Goal: Information Seeking & Learning: Learn about a topic

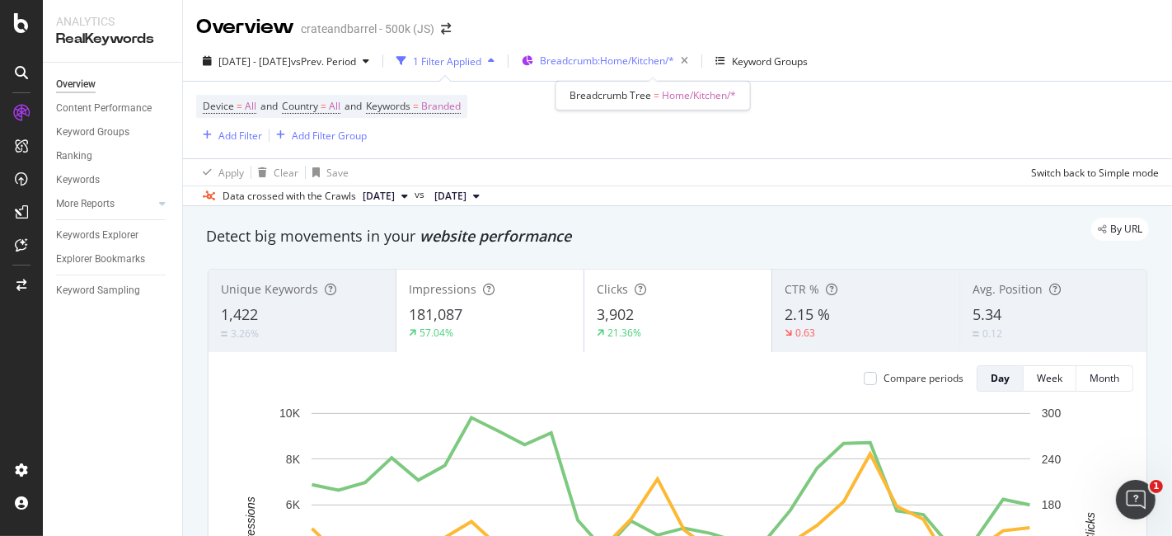
click at [596, 59] on span "Breadcrumb: Home/Kitchen/*" at bounding box center [607, 61] width 134 height 14
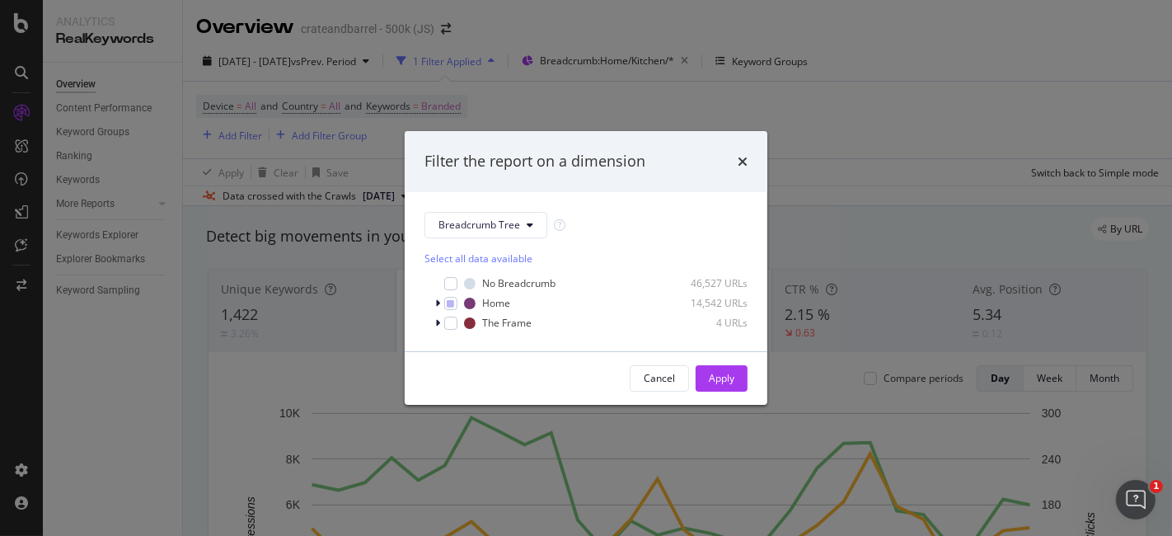
click at [748, 158] on div "Filter the report on a dimension" at bounding box center [586, 161] width 363 height 61
click at [746, 155] on icon "times" at bounding box center [743, 161] width 10 height 13
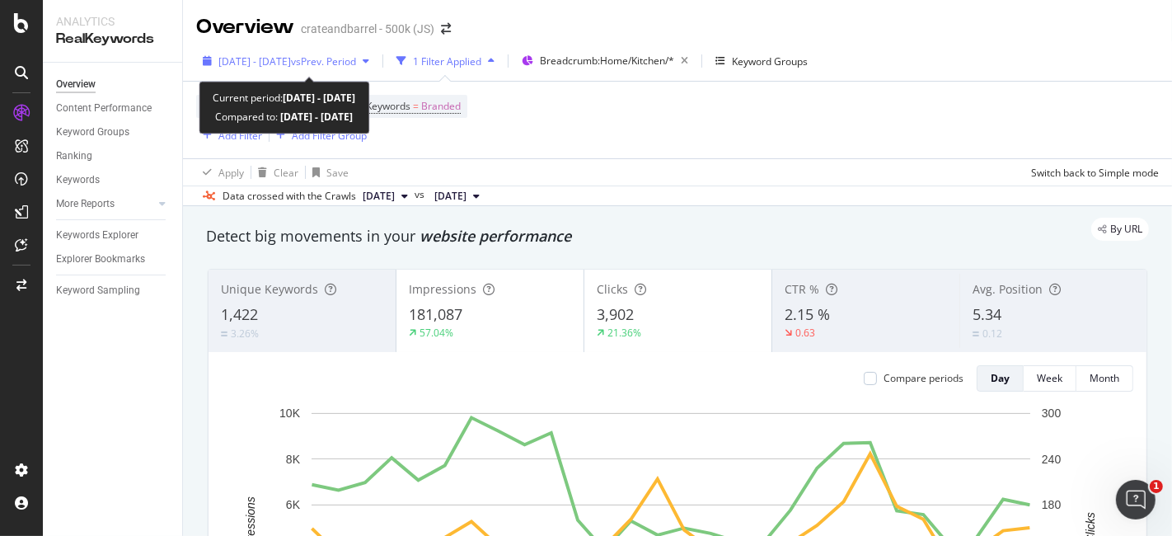
click at [291, 55] on span "[DATE] - [DATE]" at bounding box center [254, 61] width 73 height 14
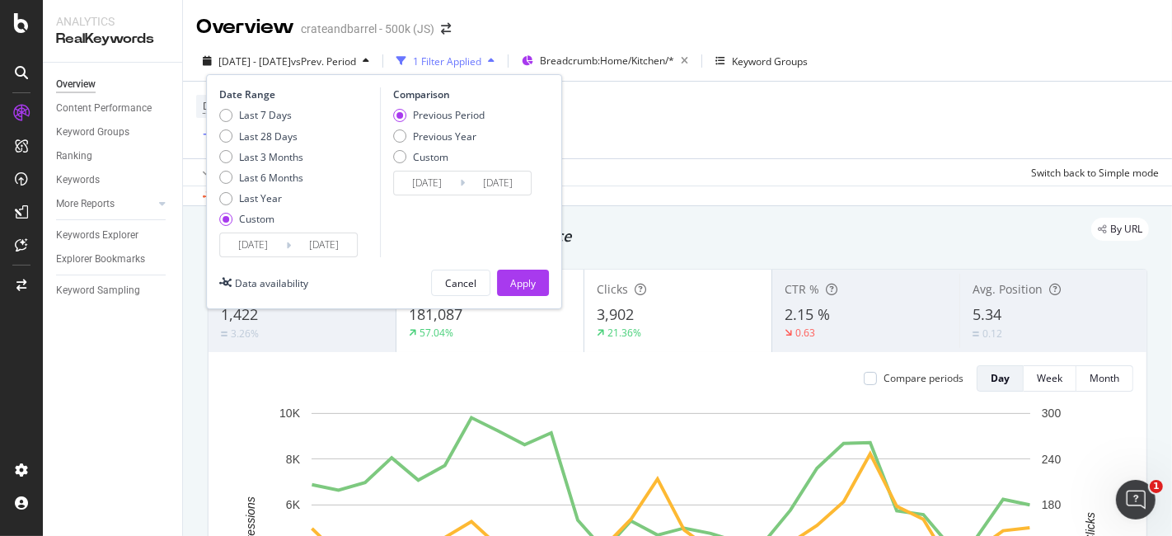
click at [259, 240] on input "[DATE]" at bounding box center [253, 244] width 66 height 23
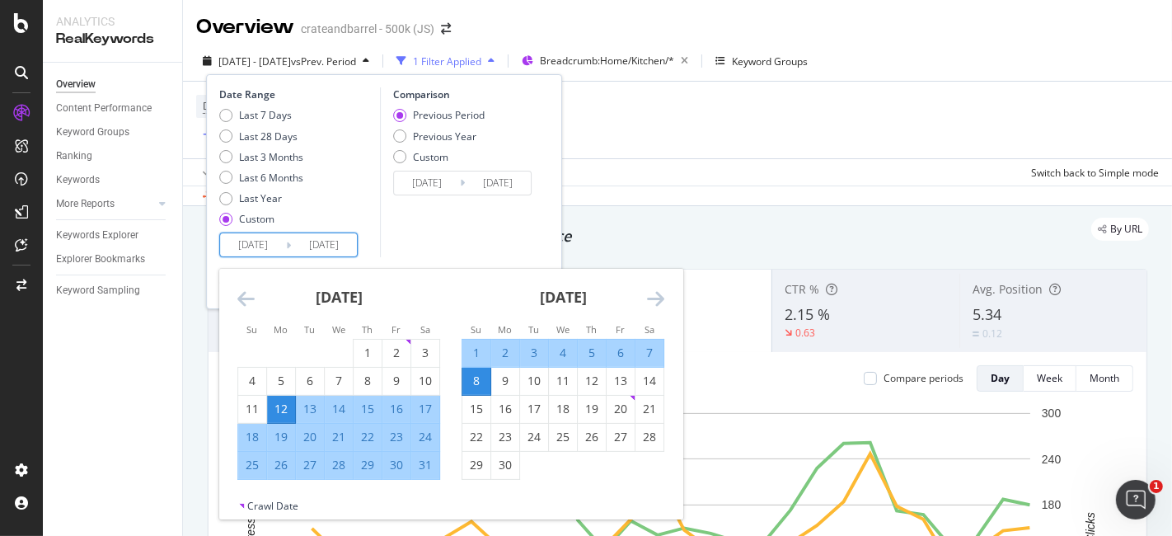
click at [651, 305] on icon "Move forward to switch to the next month." at bounding box center [655, 298] width 17 height 20
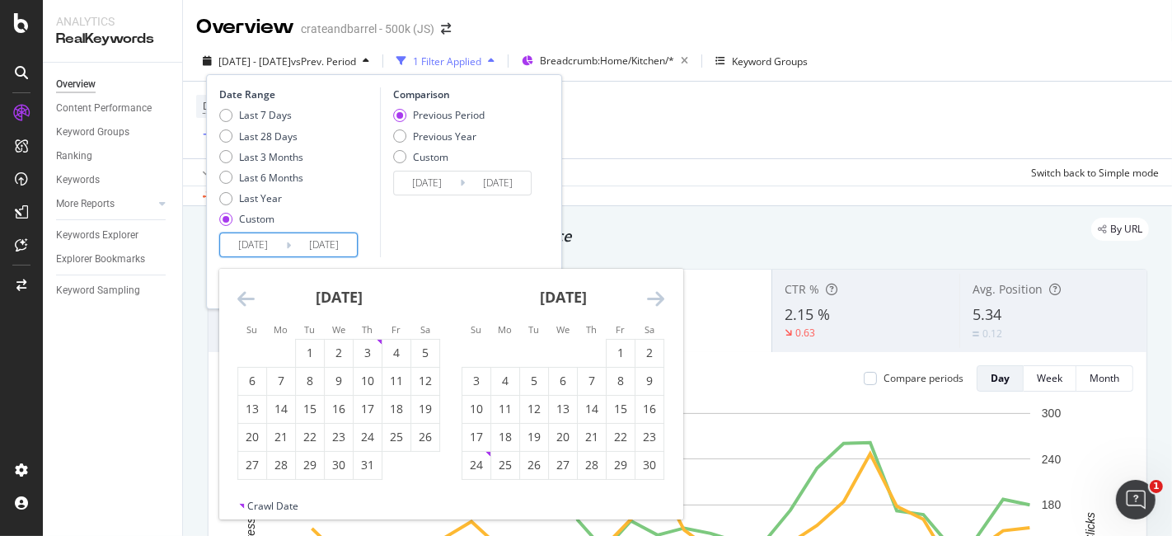
click at [651, 305] on icon "Move forward to switch to the next month." at bounding box center [655, 298] width 17 height 20
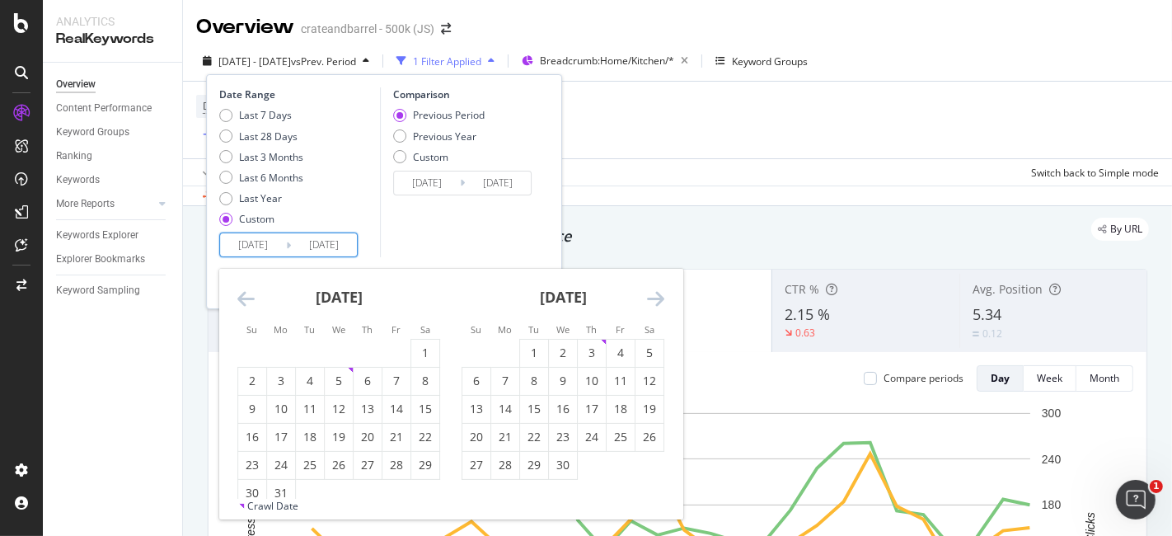
click at [651, 305] on icon "Move forward to switch to the next month." at bounding box center [655, 298] width 17 height 20
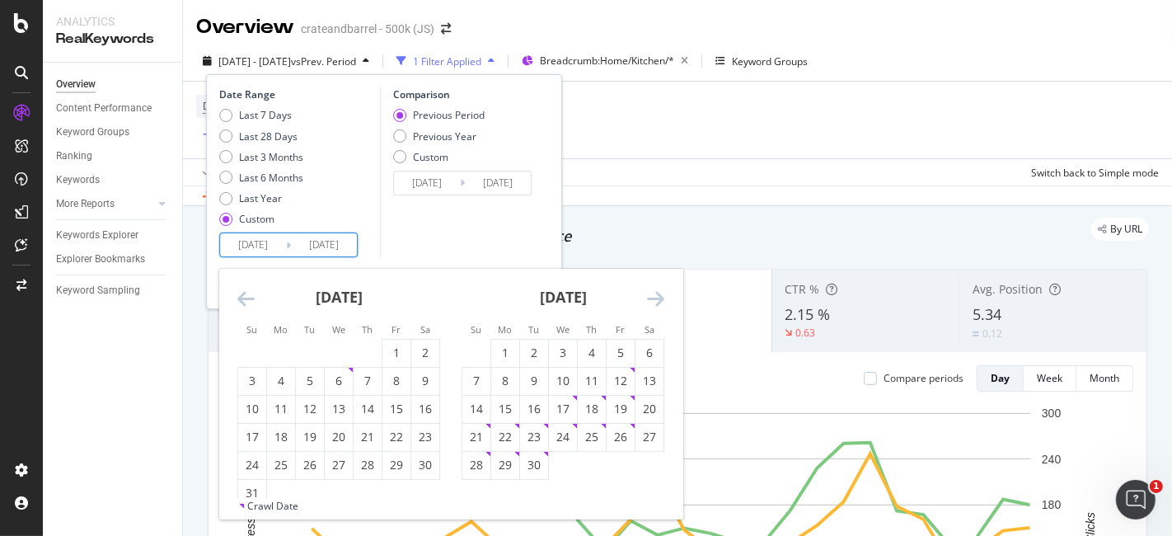
click at [651, 305] on icon "Move forward to switch to the next month." at bounding box center [655, 298] width 17 height 20
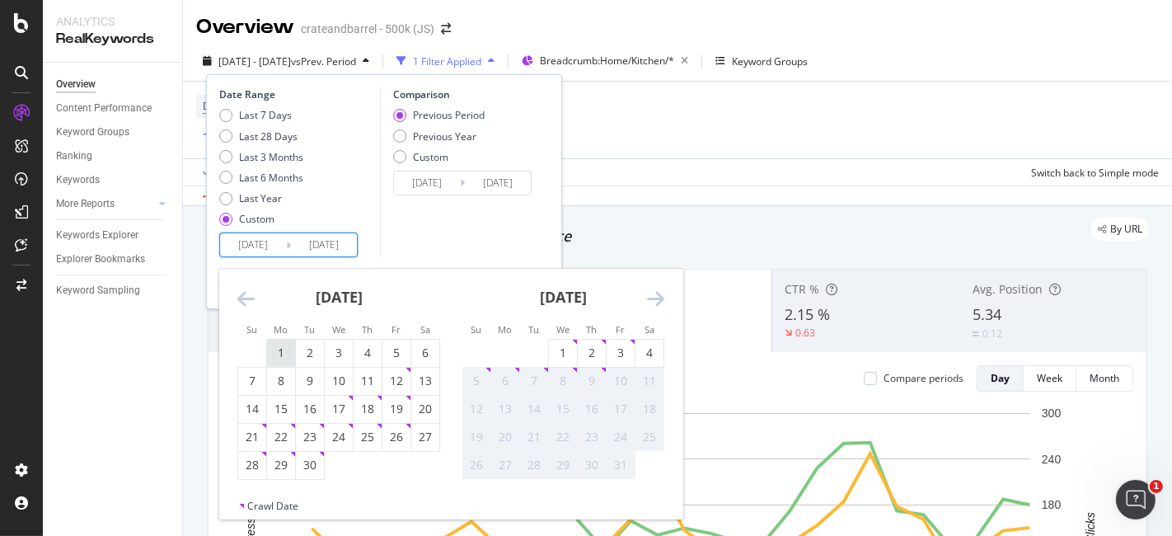
click at [280, 350] on div "1" at bounding box center [281, 352] width 28 height 16
type input "[DATE]"
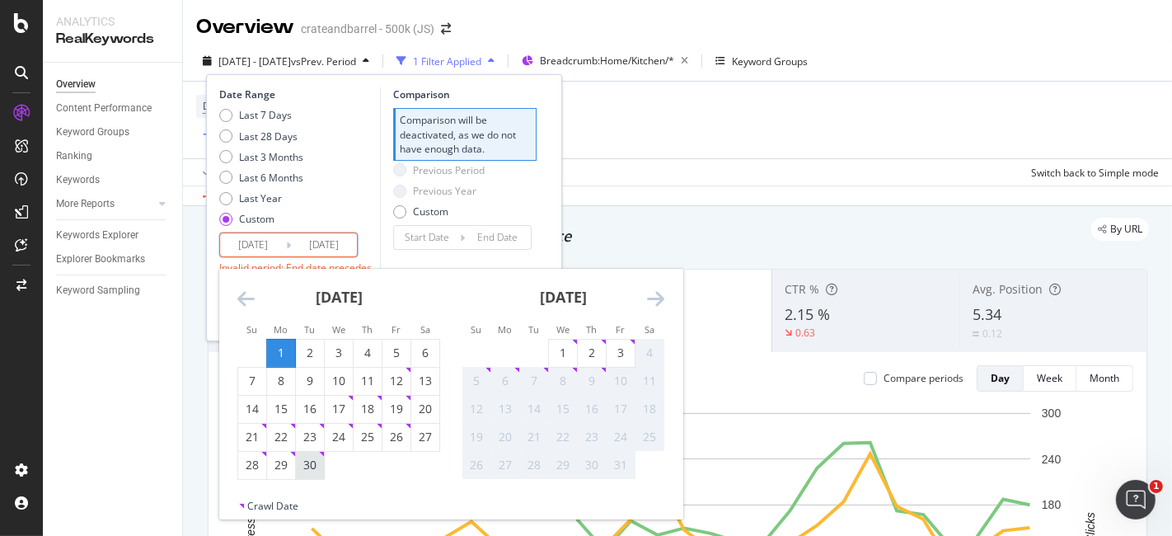
click at [310, 464] on div "30" at bounding box center [310, 465] width 28 height 16
type input "[DATE]"
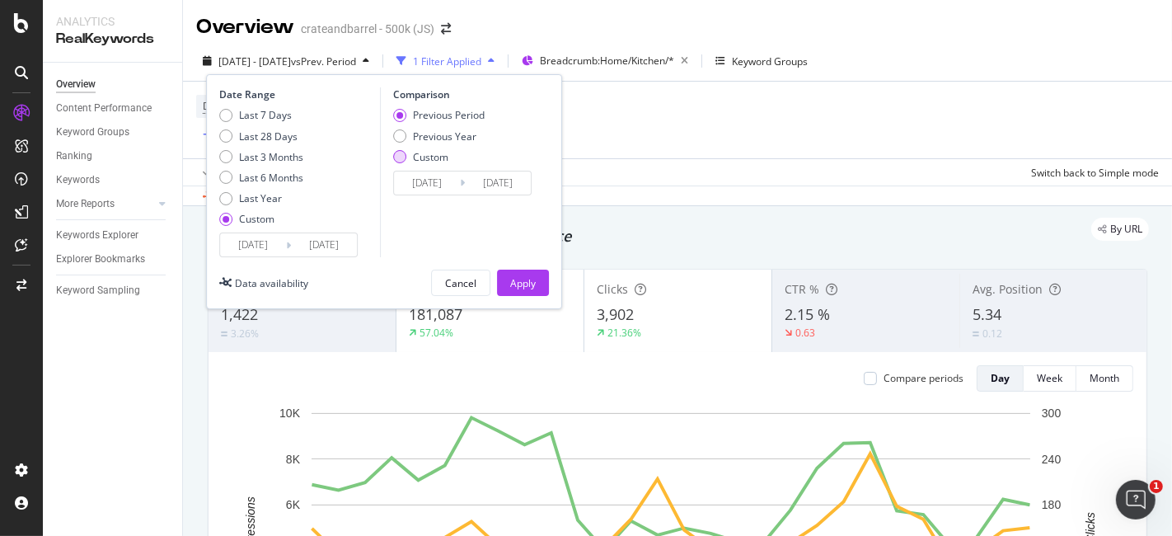
click at [402, 155] on div "Custom" at bounding box center [399, 156] width 13 height 13
click at [428, 173] on input "[DATE]" at bounding box center [427, 182] width 66 height 23
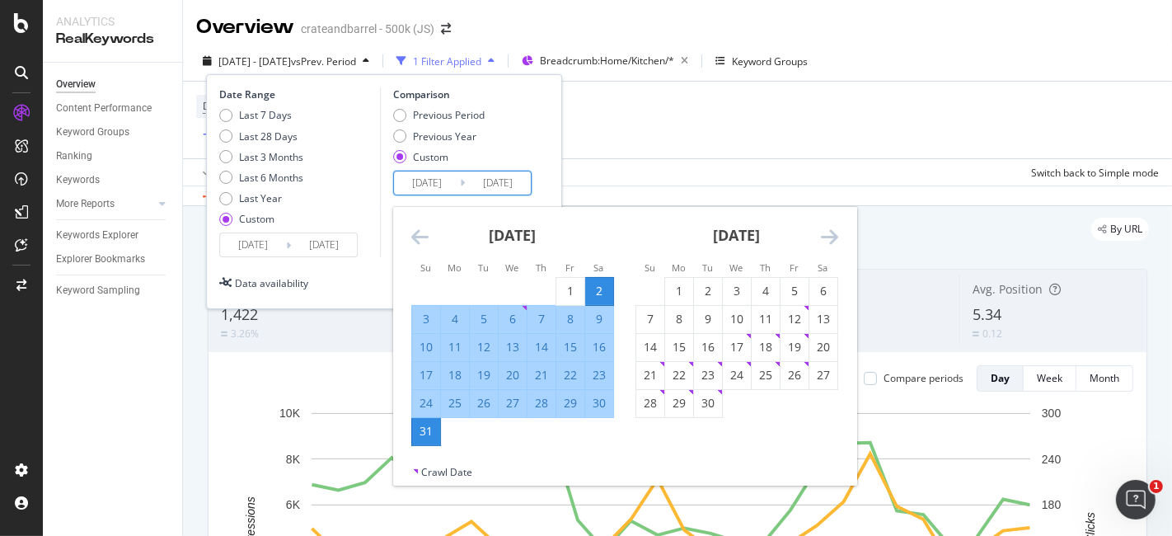
click at [835, 240] on icon "Move forward to switch to the next month." at bounding box center [829, 237] width 17 height 20
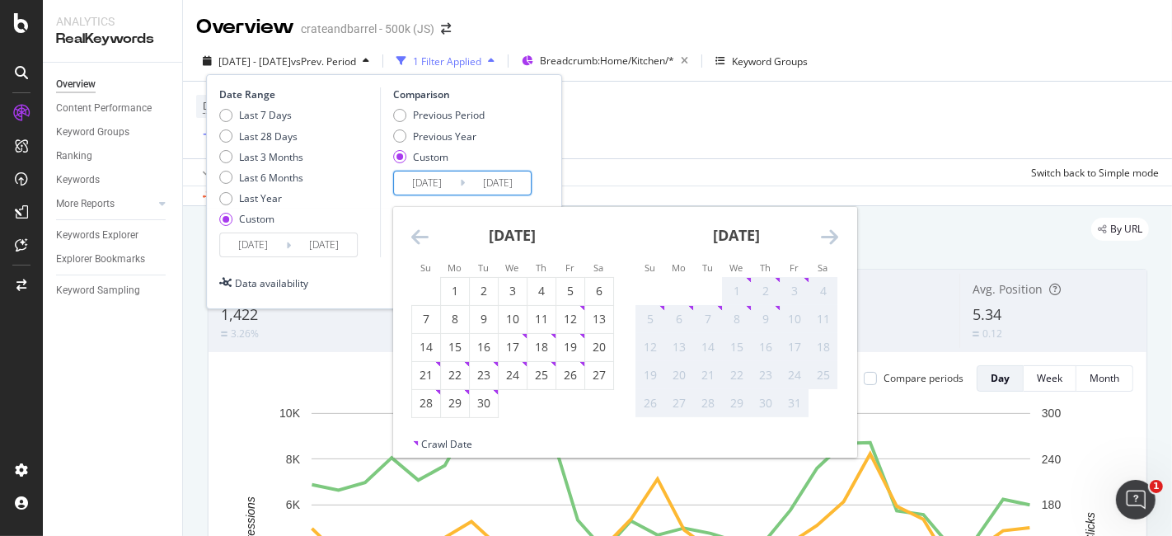
click at [414, 229] on icon "Move backward to switch to the previous month." at bounding box center [419, 237] width 17 height 20
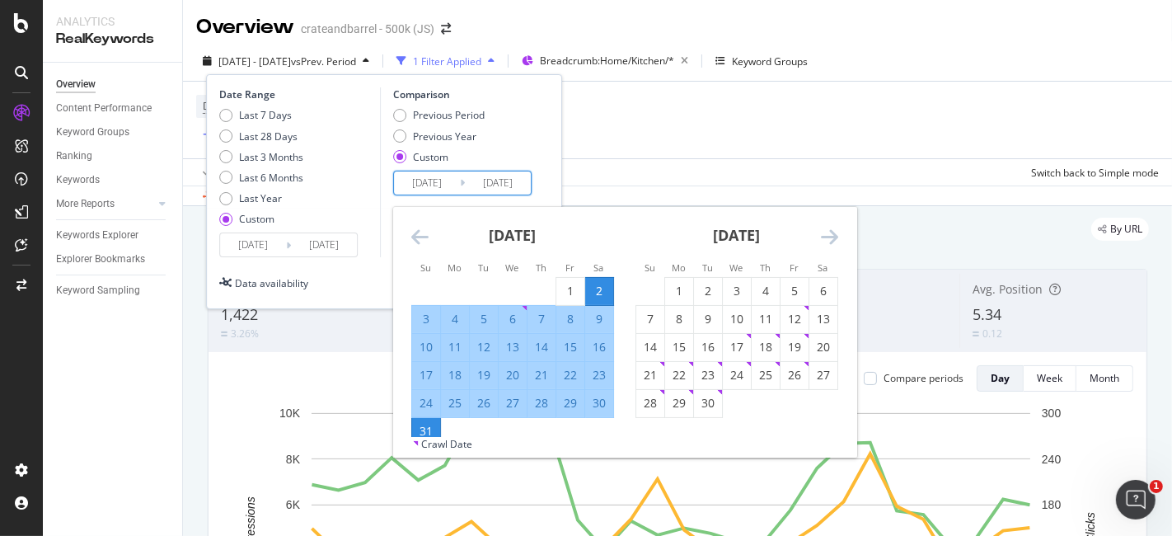
click at [414, 229] on icon "Move backward to switch to the previous month." at bounding box center [419, 237] width 17 height 20
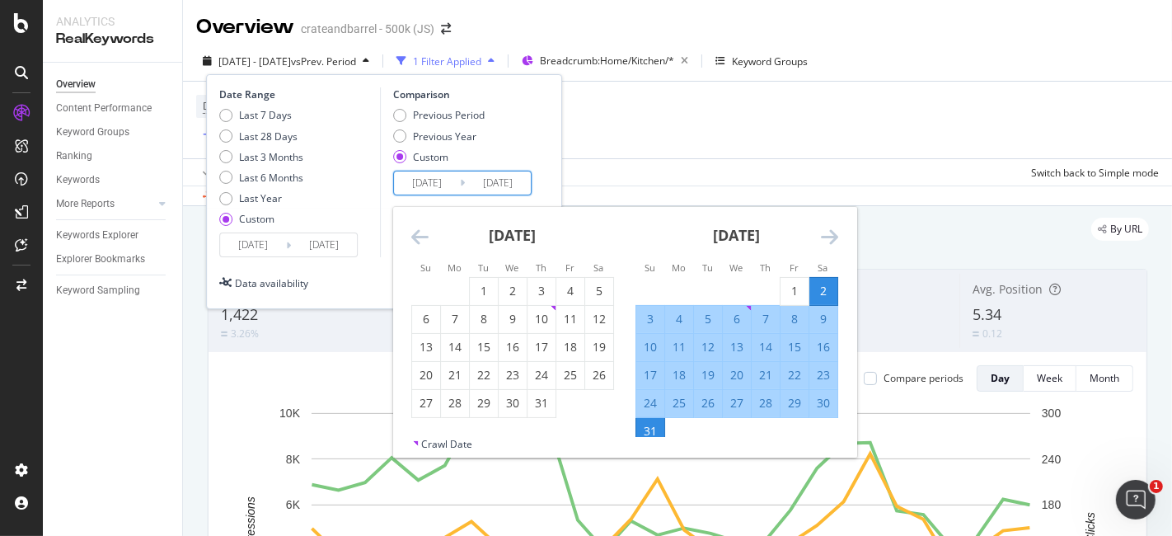
click at [414, 229] on icon "Move backward to switch to the previous month." at bounding box center [419, 237] width 17 height 20
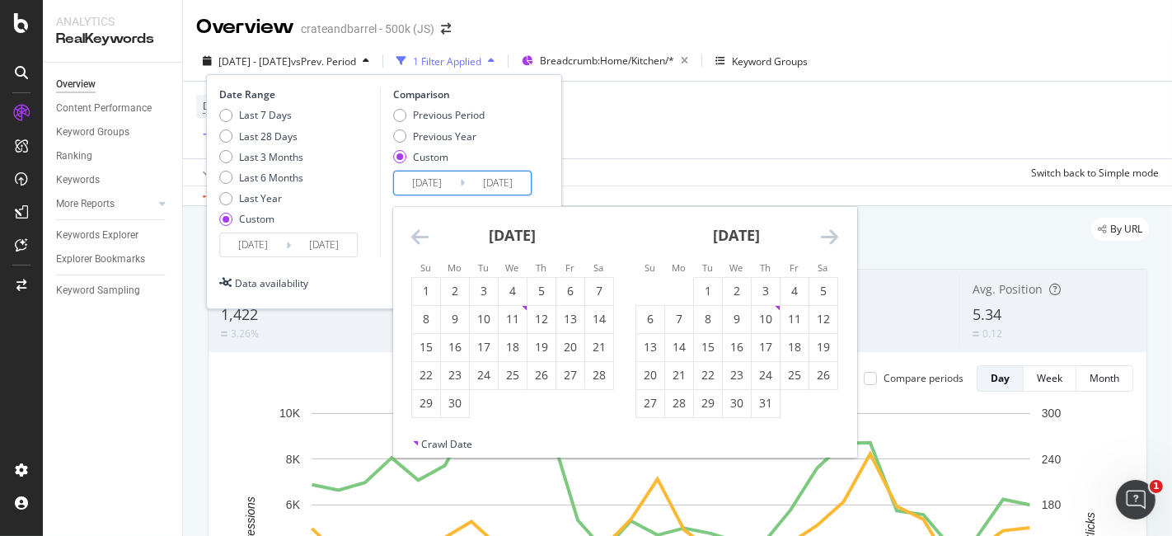
click at [414, 229] on icon "Move backward to switch to the previous month." at bounding box center [419, 237] width 17 height 20
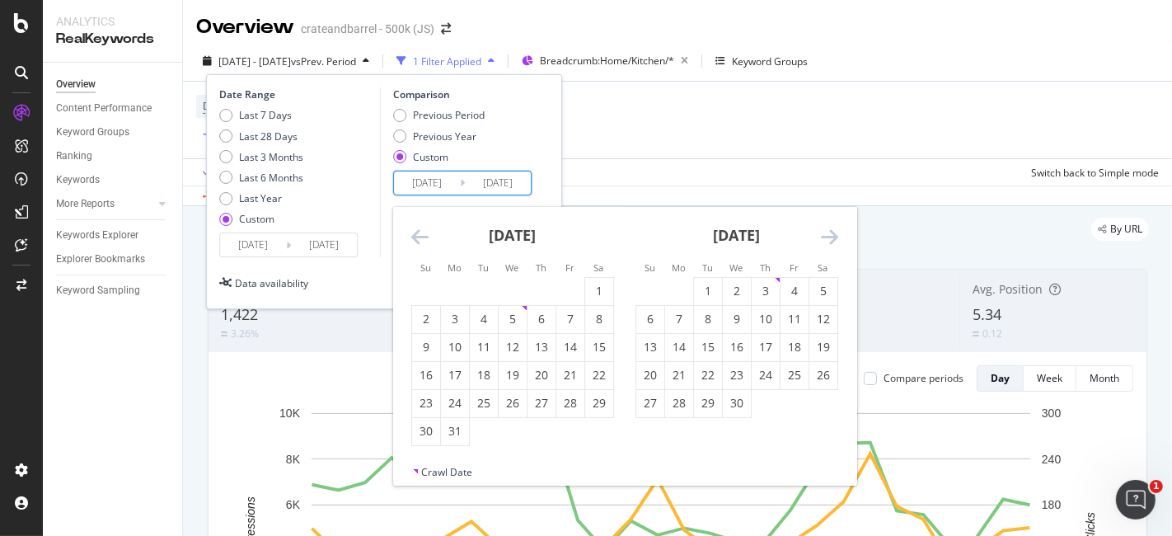
click at [414, 229] on icon "Move backward to switch to the previous month." at bounding box center [419, 237] width 17 height 20
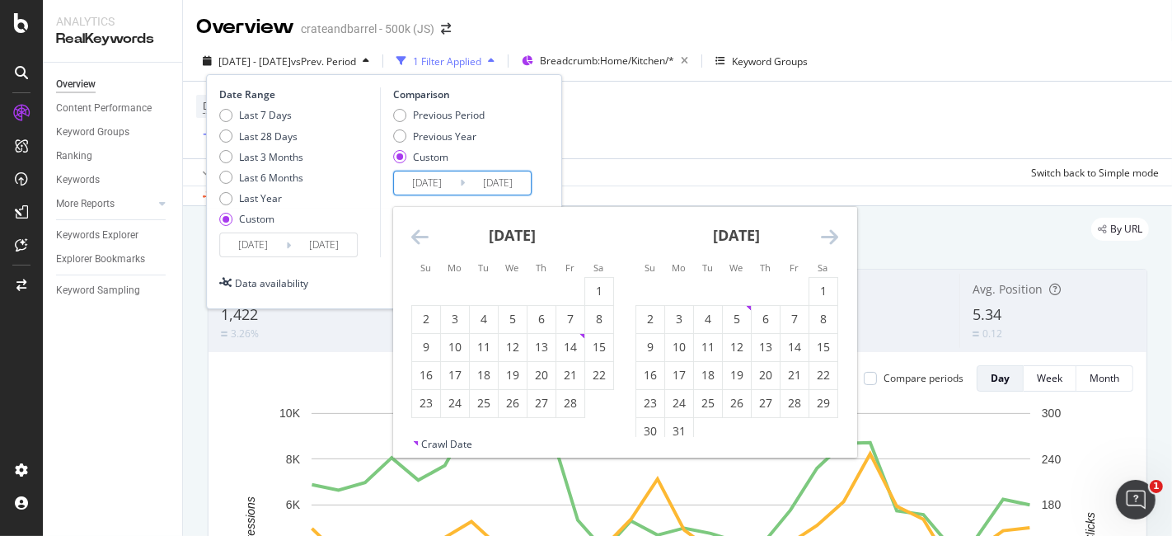
click at [414, 229] on icon "Move backward to switch to the previous month." at bounding box center [419, 237] width 17 height 20
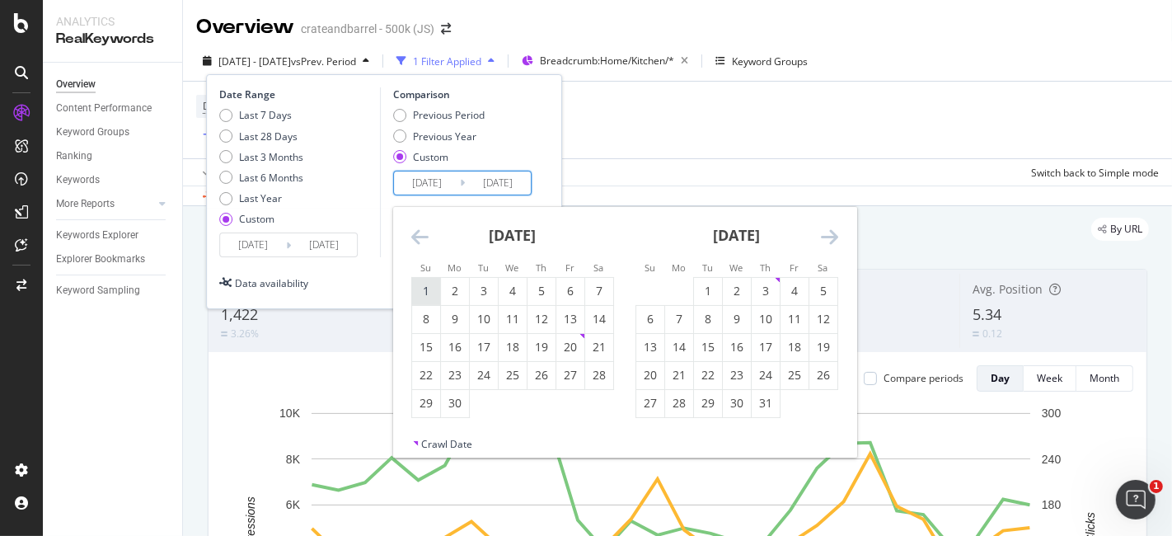
click at [421, 288] on div "1" at bounding box center [426, 291] width 28 height 16
type input "[DATE]"
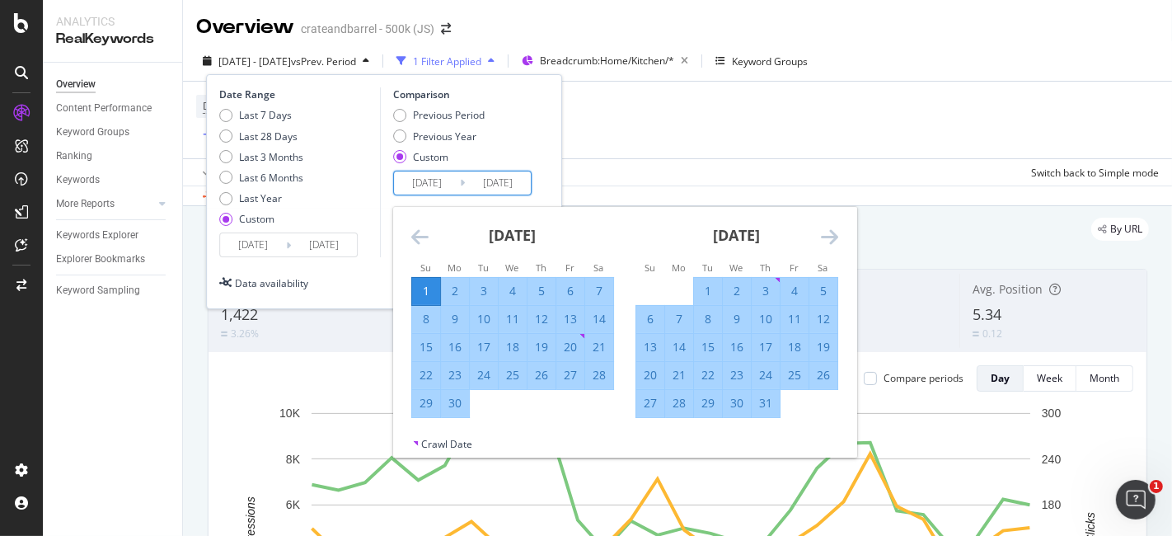
click at [453, 405] on div "30" at bounding box center [455, 403] width 28 height 16
type input "[DATE]"
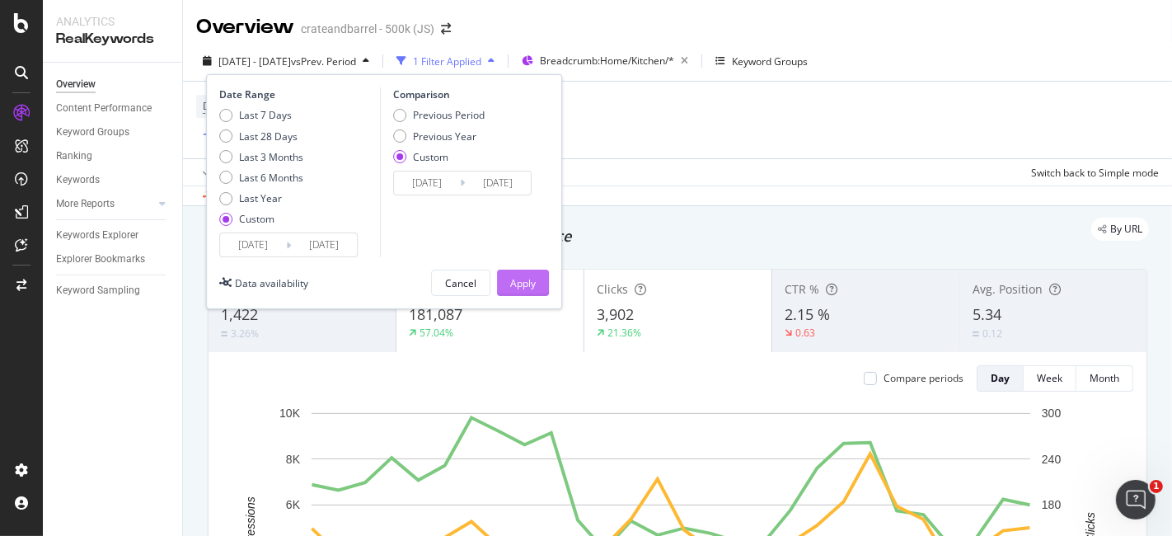
click at [518, 283] on div "Apply" at bounding box center [523, 283] width 26 height 14
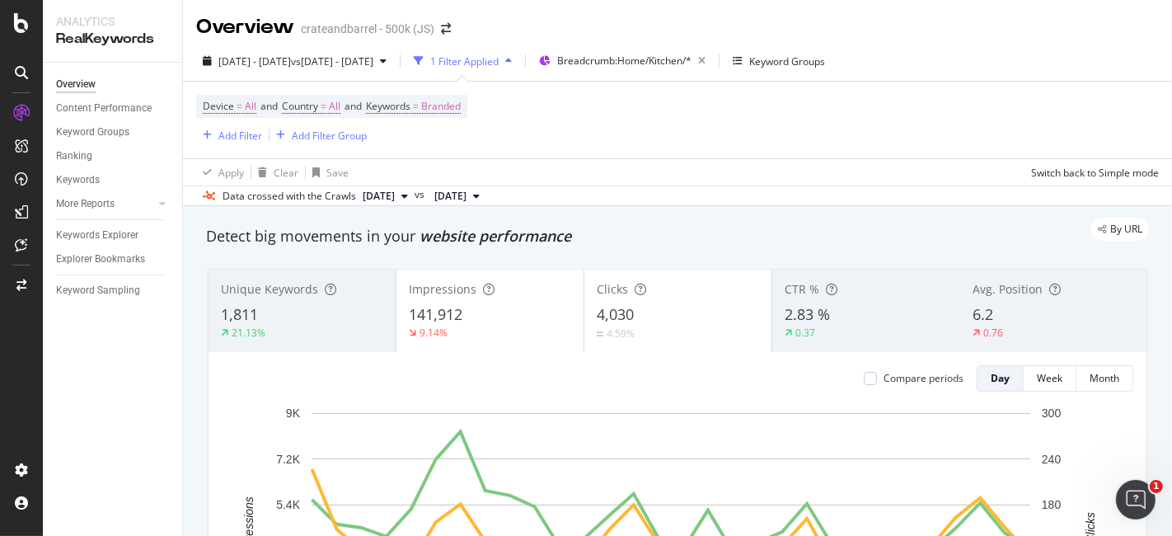
scroll to position [7, 0]
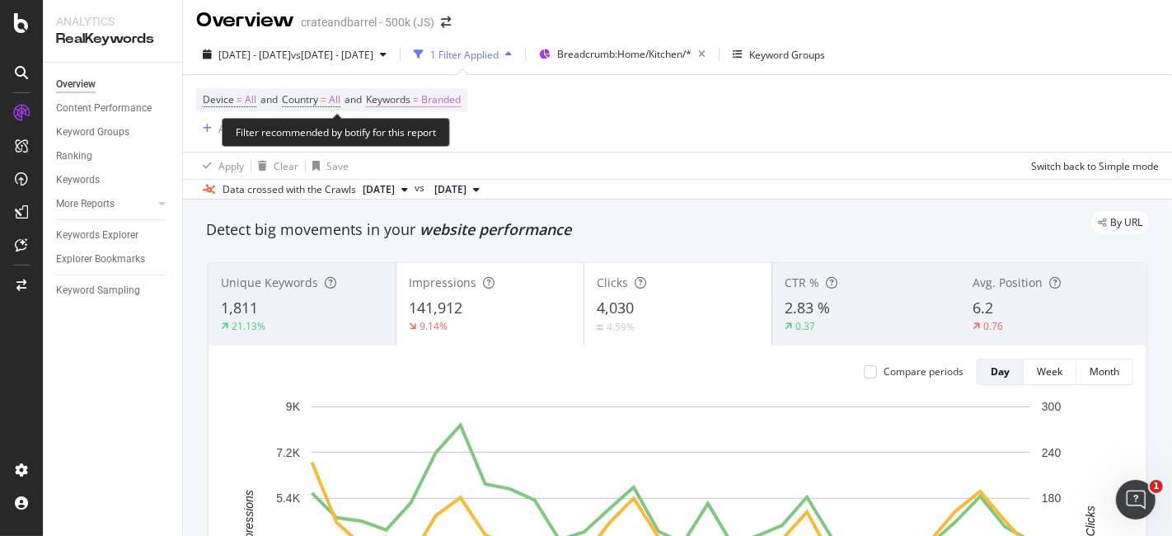
click at [447, 102] on span "Branded" at bounding box center [441, 99] width 40 height 23
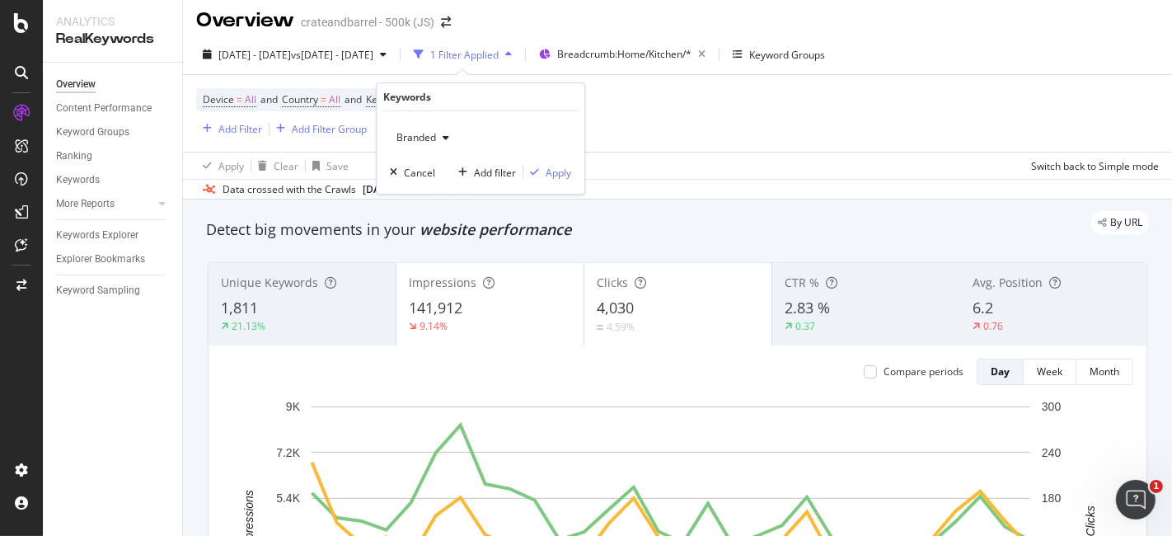
click at [445, 134] on icon "button" at bounding box center [446, 138] width 7 height 10
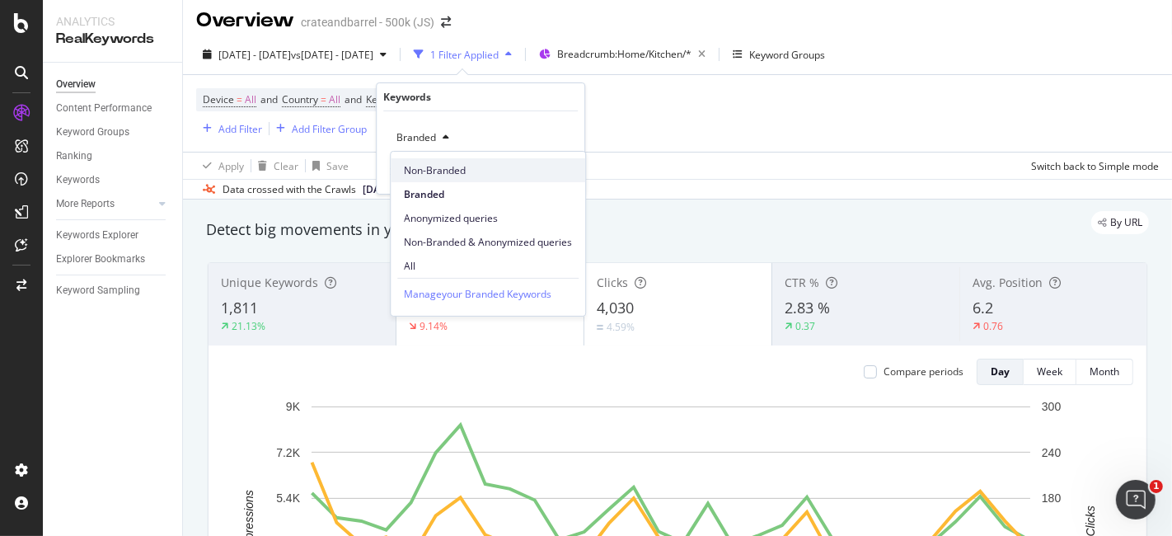
click at [496, 168] on span "Non-Branded" at bounding box center [488, 169] width 168 height 15
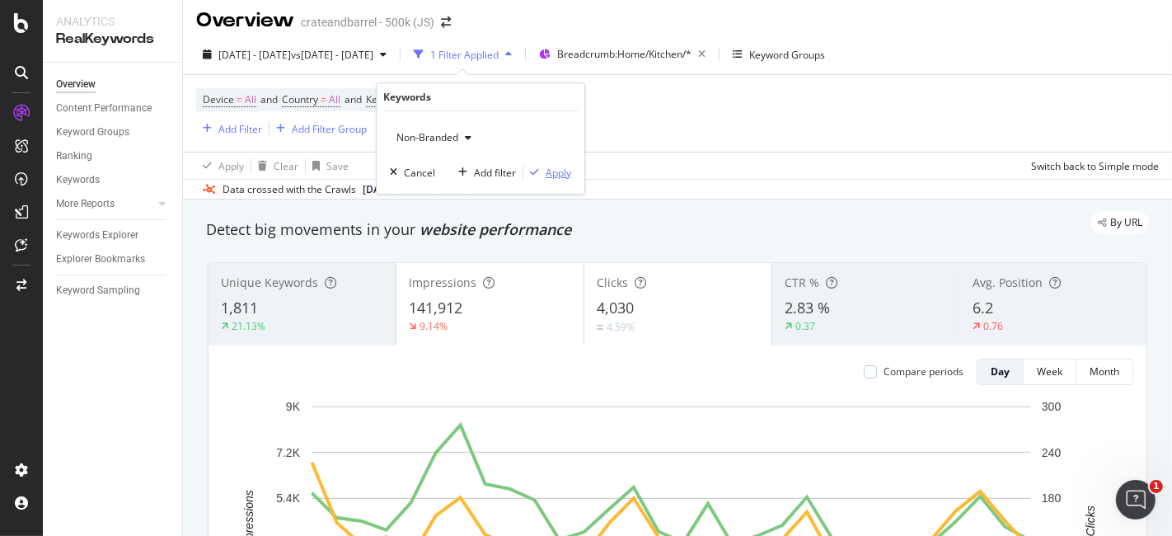
click at [544, 172] on div "button" at bounding box center [534, 172] width 22 height 10
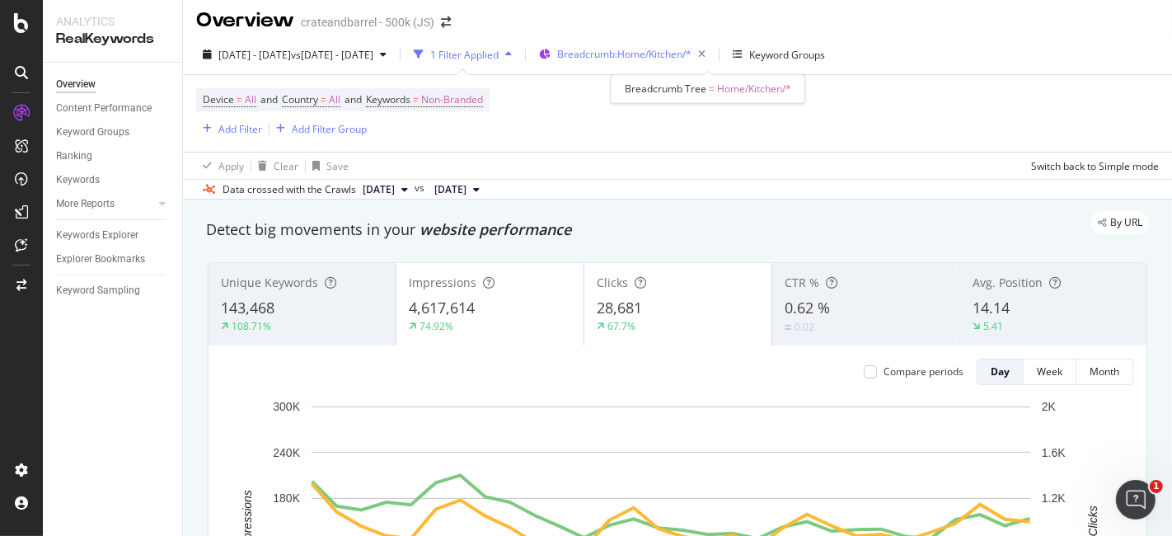
click at [686, 58] on span "Breadcrumb: Home/Kitchen/*" at bounding box center [624, 54] width 134 height 14
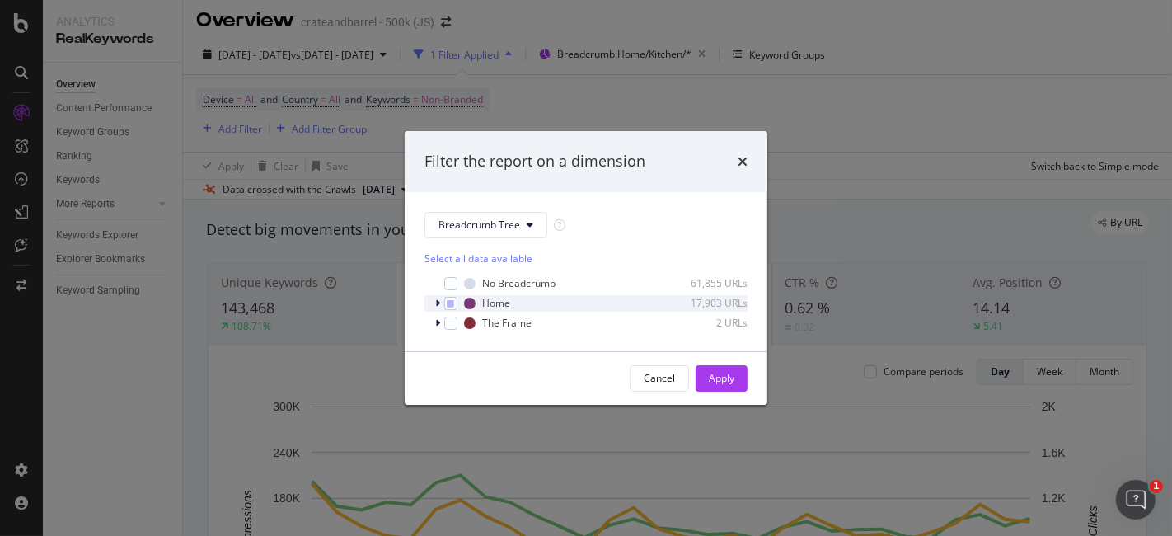
click at [438, 302] on icon "modal" at bounding box center [437, 303] width 5 height 10
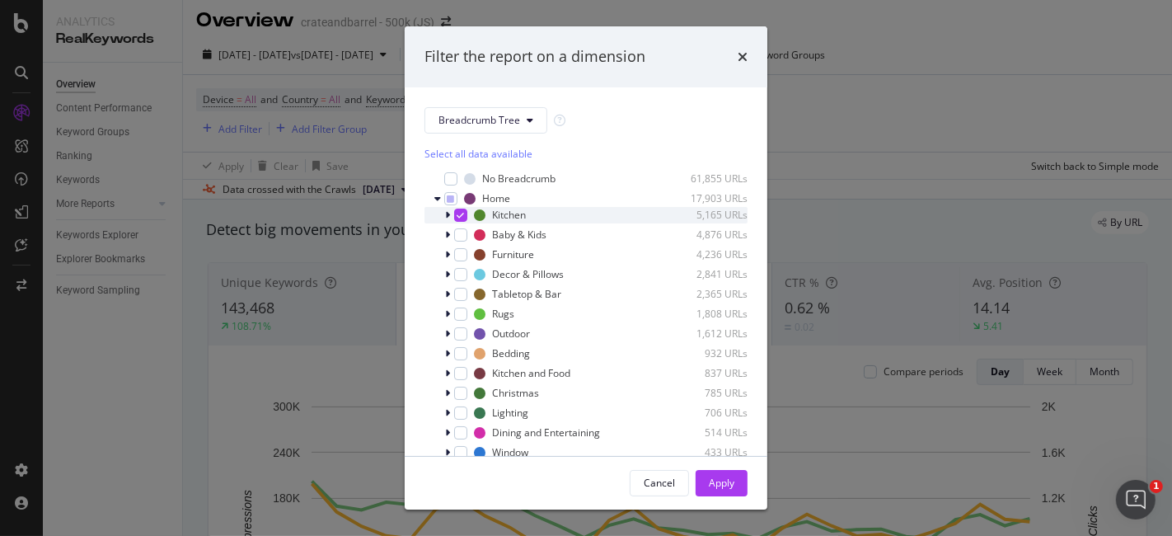
click at [459, 208] on div "modal" at bounding box center [460, 214] width 13 height 13
click at [461, 292] on div "modal" at bounding box center [460, 294] width 13 height 13
click at [724, 474] on div "Apply" at bounding box center [722, 483] width 26 height 25
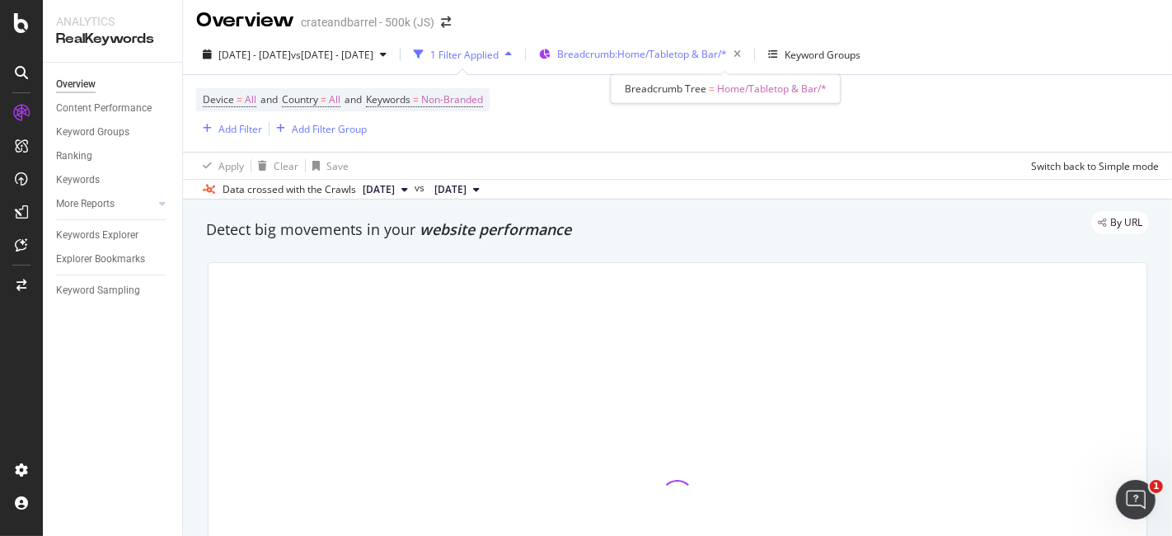
click at [663, 53] on span "Breadcrumb: Home/Tabletop & Bar/*" at bounding box center [642, 54] width 170 height 14
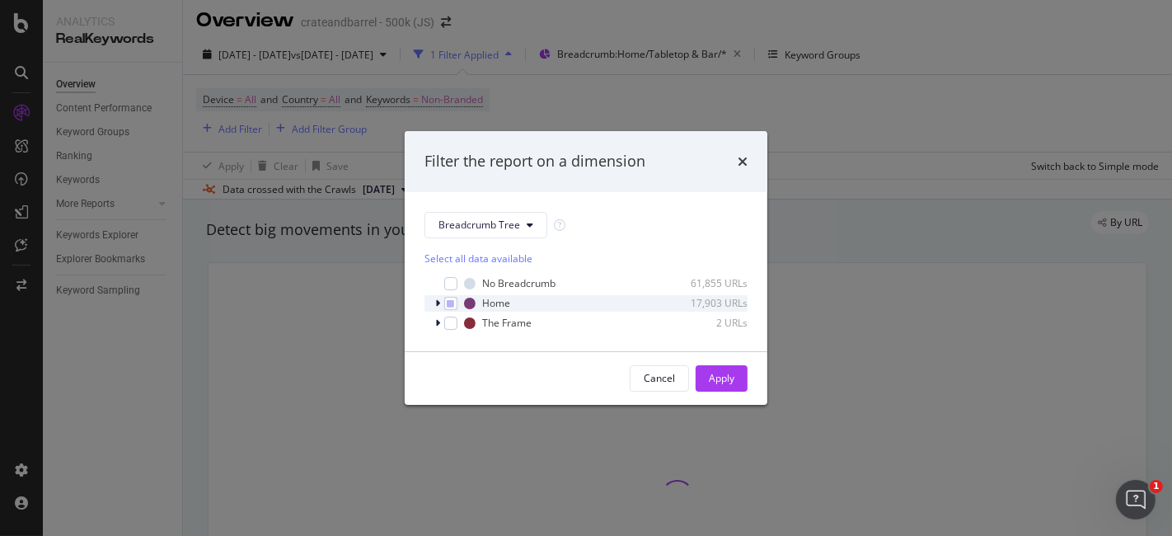
click at [435, 305] on icon "modal" at bounding box center [437, 303] width 5 height 10
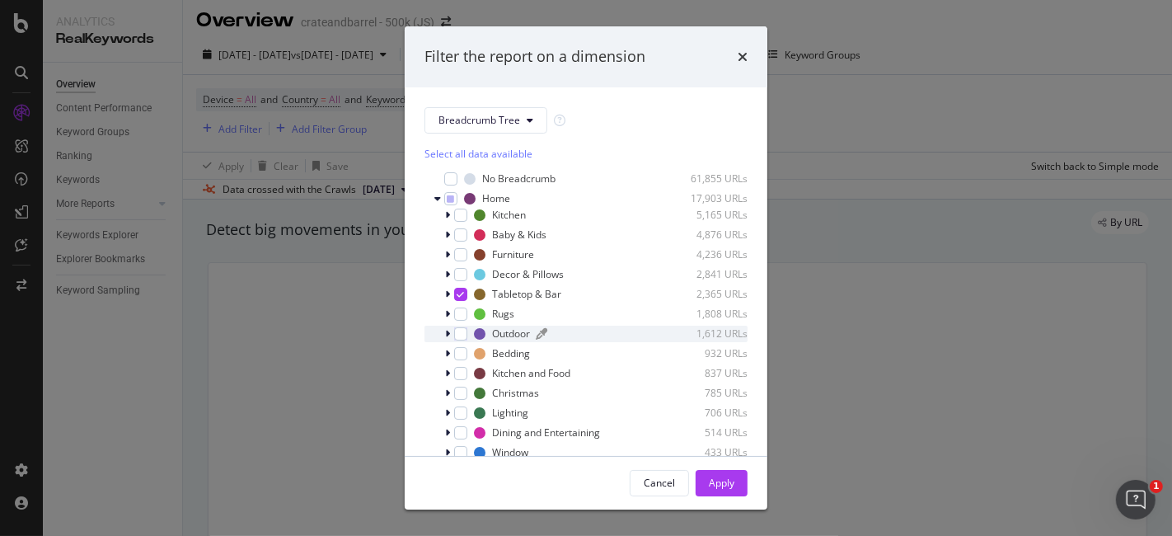
scroll to position [72, 0]
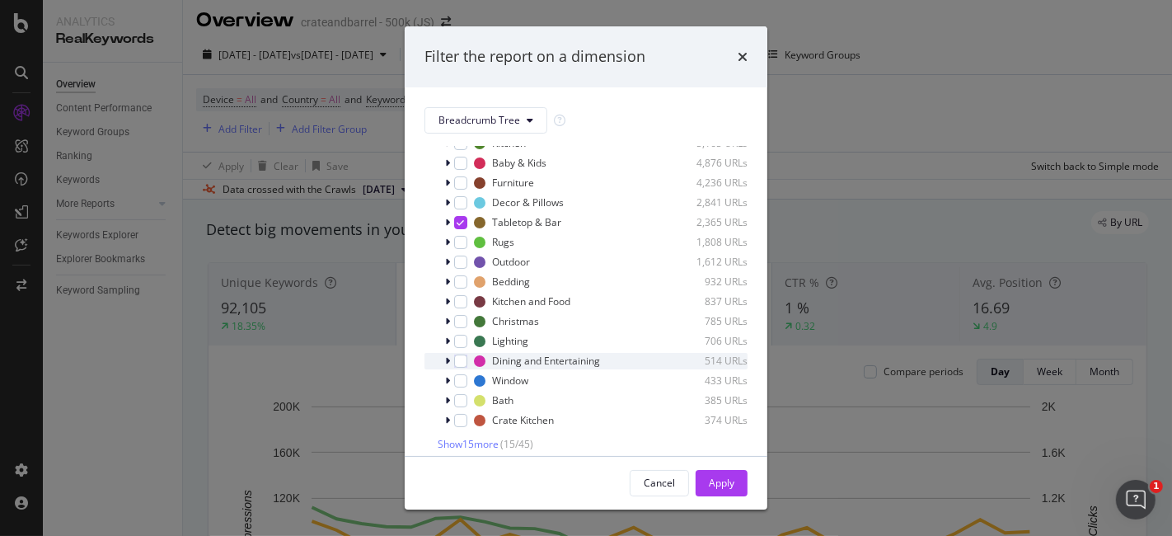
click at [448, 357] on icon "modal" at bounding box center [447, 361] width 5 height 10
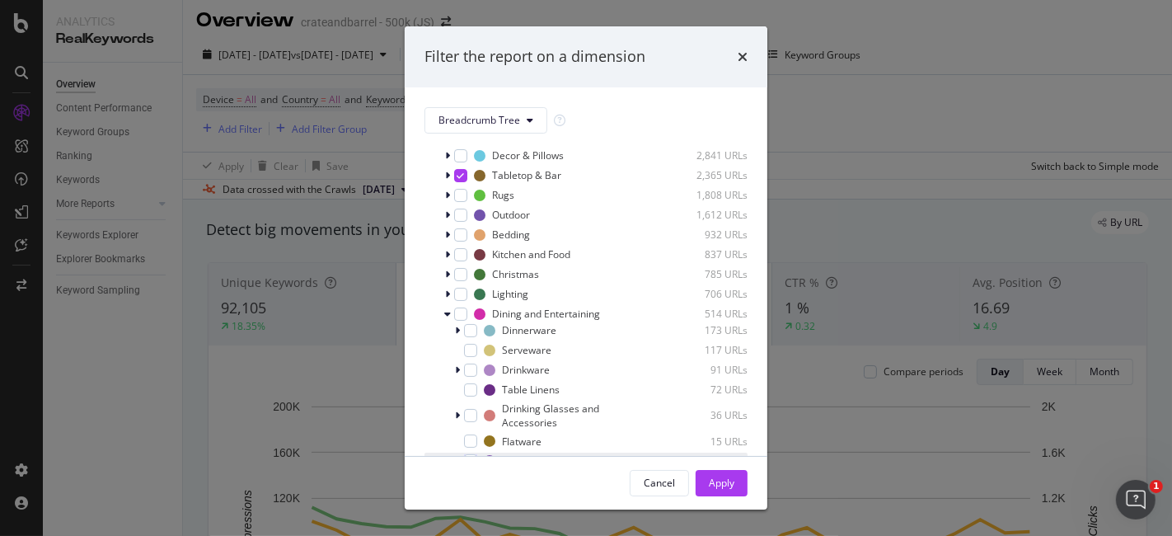
scroll to position [113, 0]
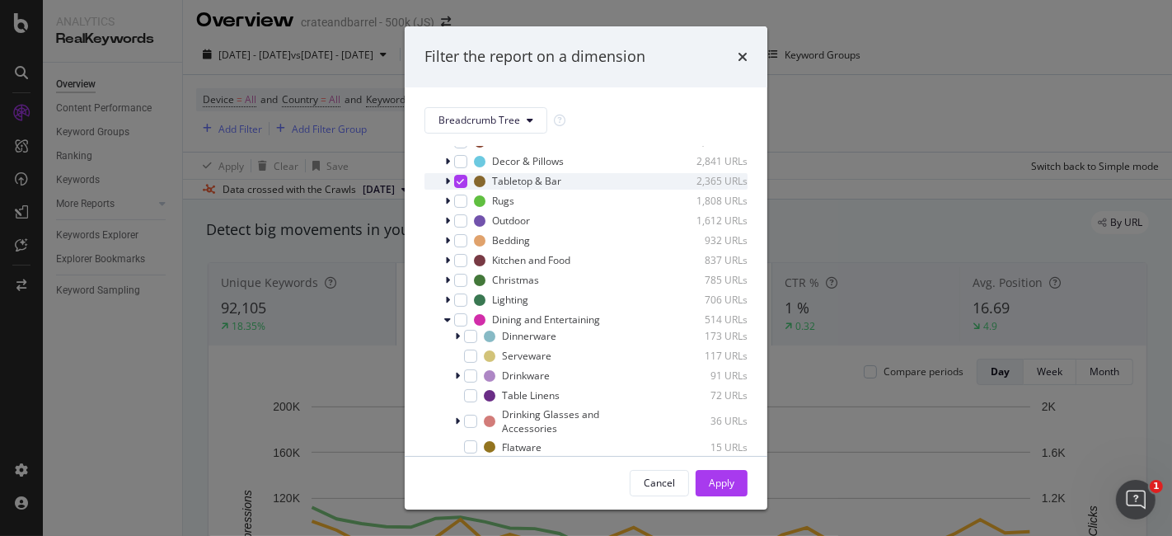
click at [443, 179] on div "Tabletop & Bar 2,365 URLs" at bounding box center [585, 181] width 323 height 16
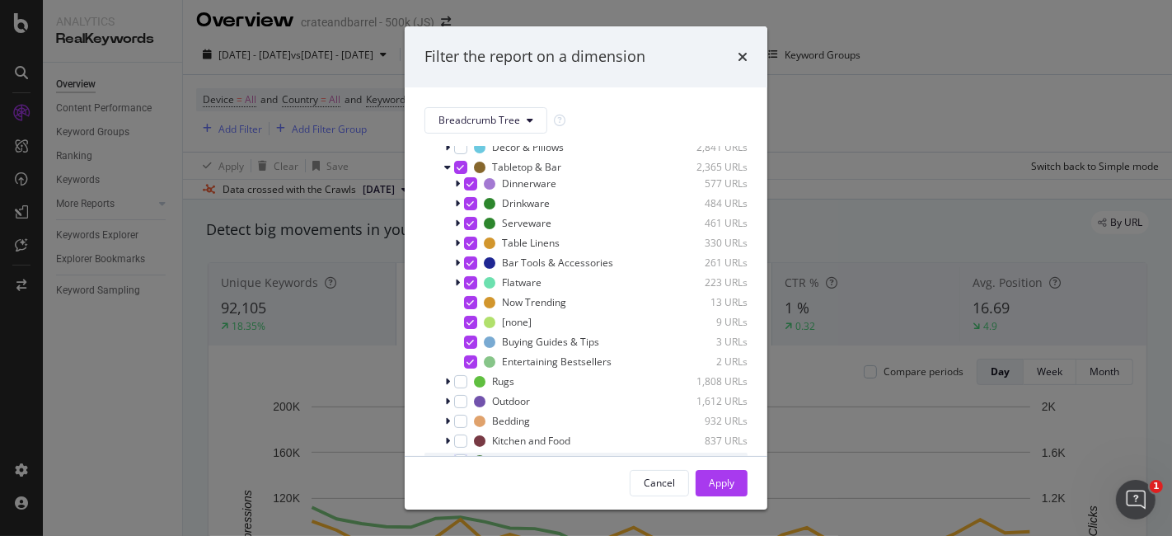
scroll to position [126, 0]
click at [718, 481] on div "Apply" at bounding box center [722, 482] width 26 height 14
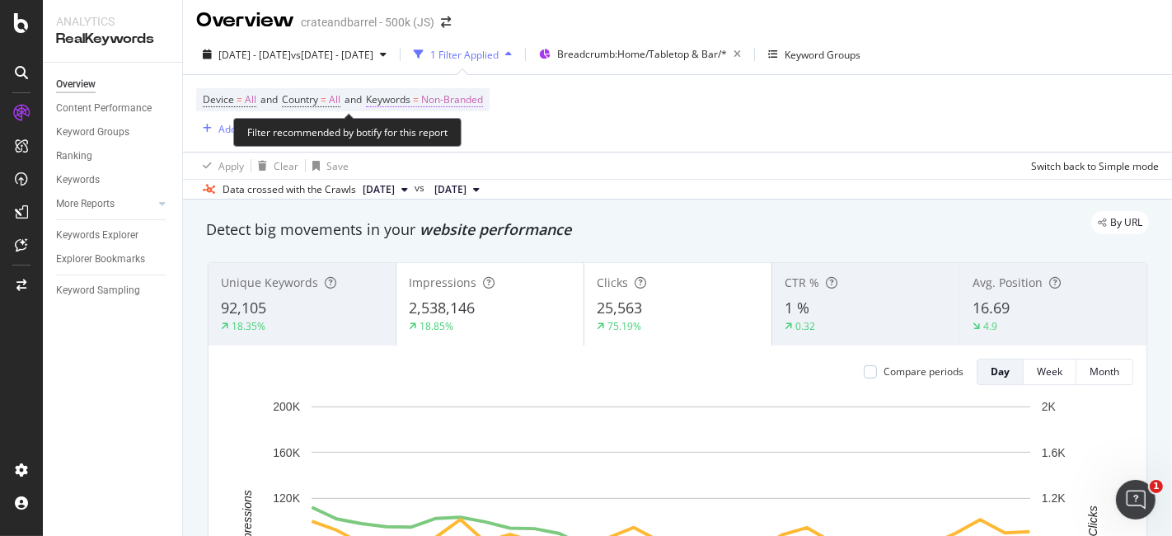
click at [465, 105] on span "Non-Branded" at bounding box center [452, 99] width 62 height 23
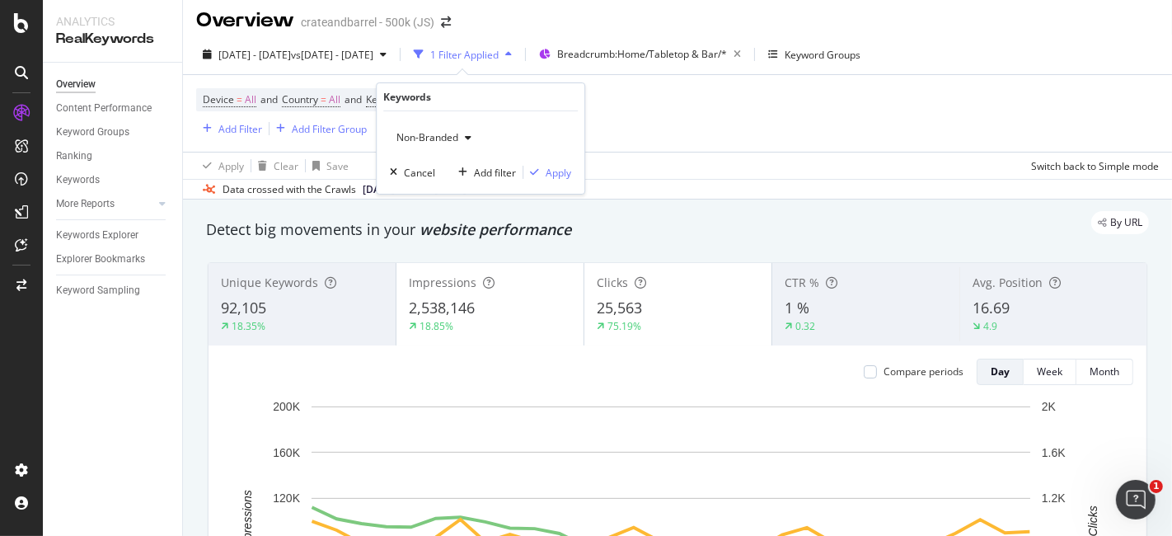
click at [466, 133] on icon "button" at bounding box center [468, 138] width 7 height 10
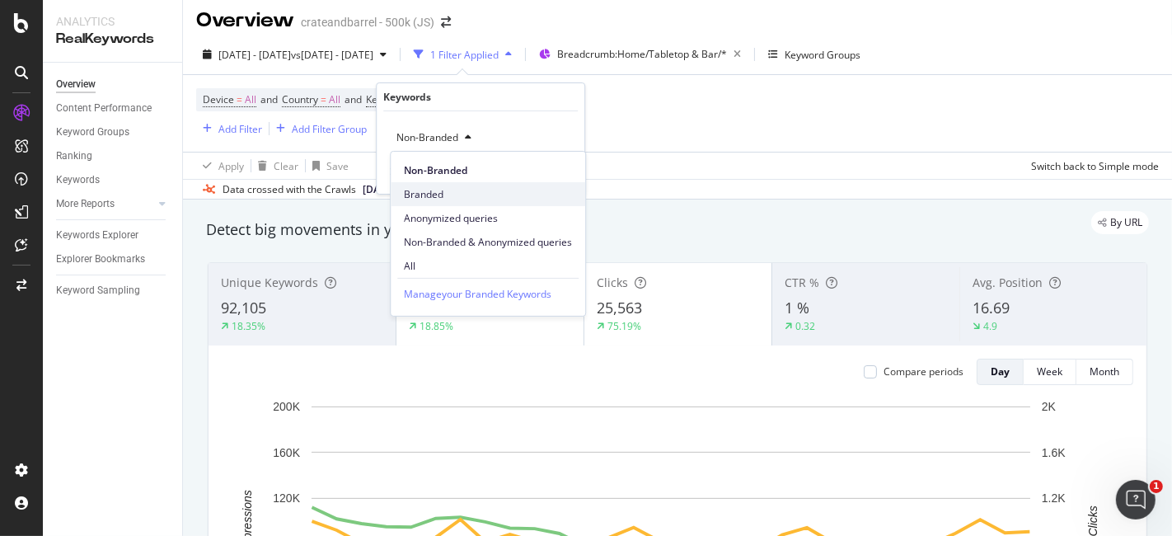
click at [496, 186] on span "Branded" at bounding box center [488, 193] width 168 height 15
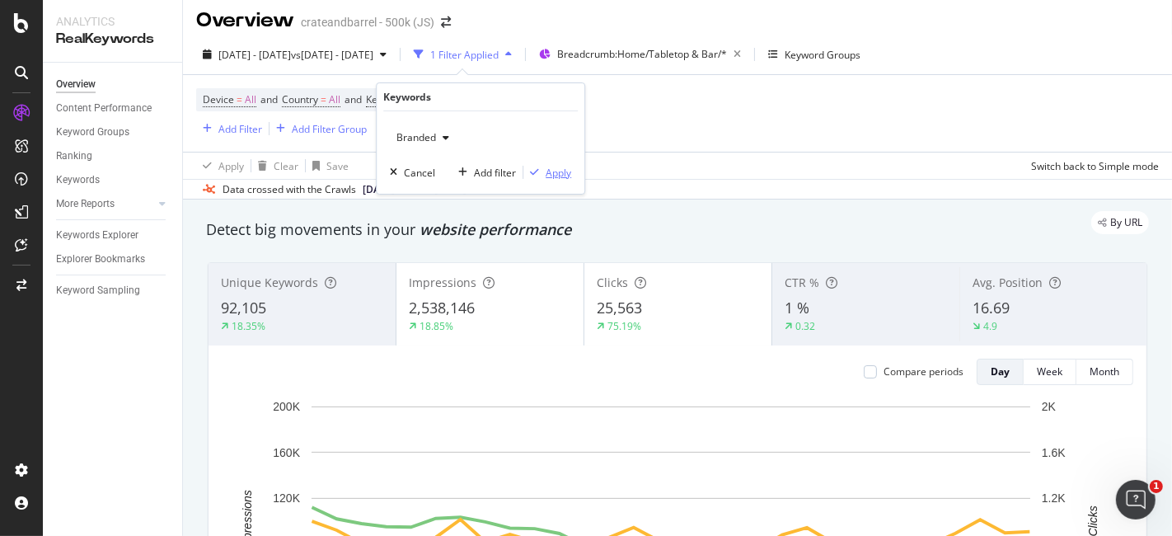
click at [537, 166] on div "Apply" at bounding box center [547, 172] width 48 height 15
